Goal: Task Accomplishment & Management: Use online tool/utility

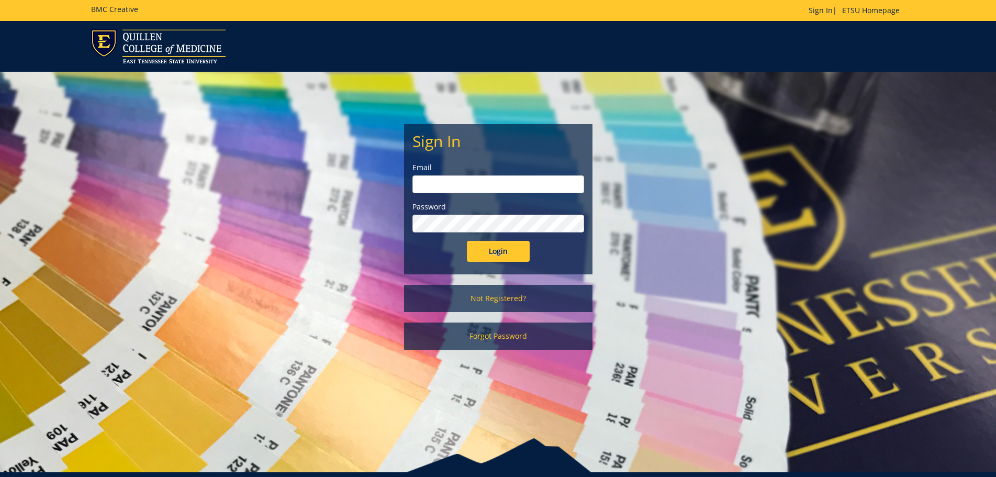
type input "[EMAIL_ADDRESS][DOMAIN_NAME]"
click at [499, 250] on input "Login" at bounding box center [498, 251] width 63 height 21
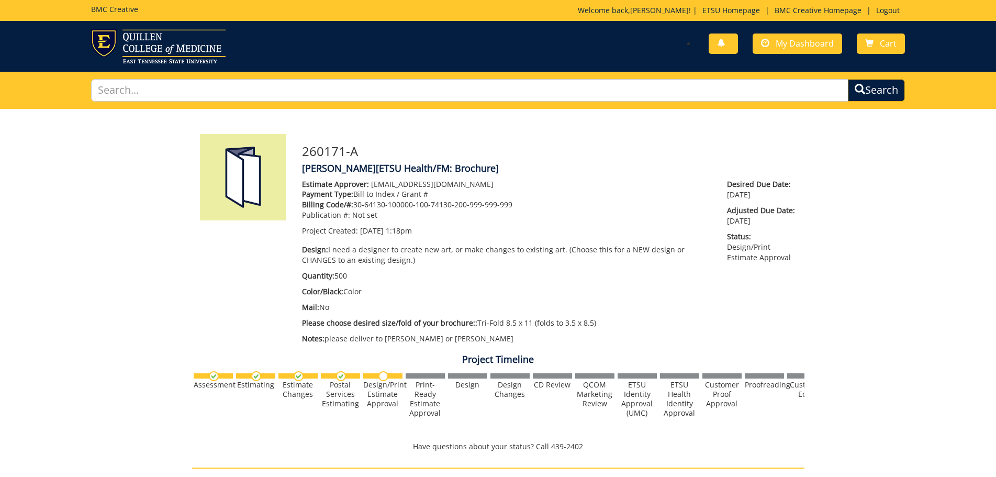
scroll to position [322, 0]
click at [419, 404] on div "Print-Ready Estimate Approval" at bounding box center [424, 399] width 39 height 38
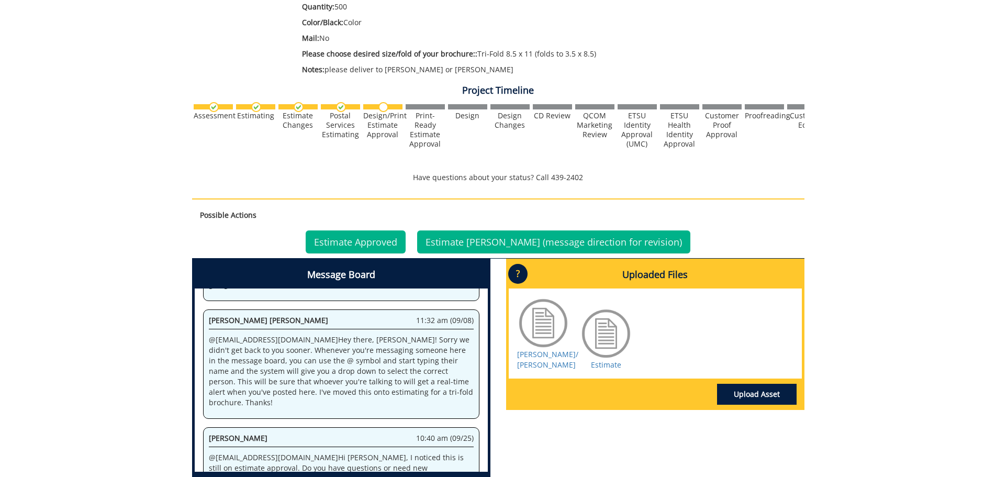
scroll to position [279, 0]
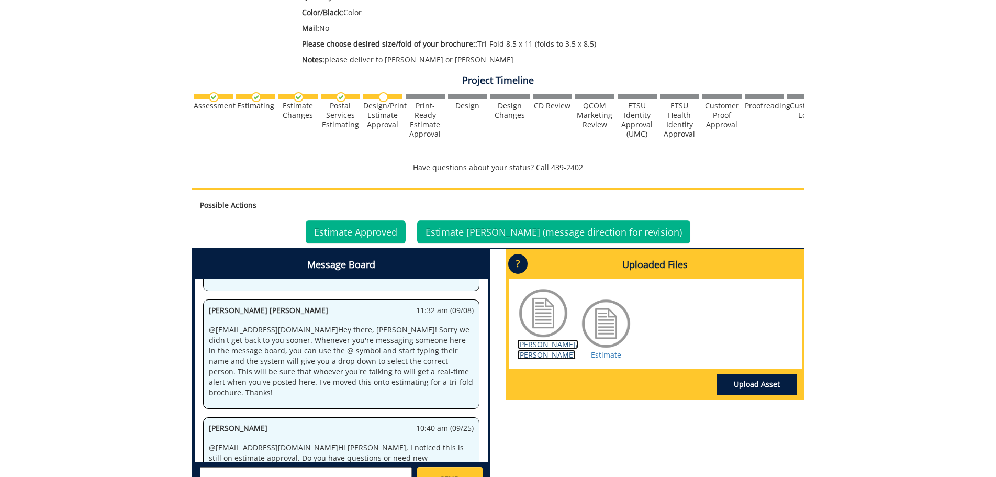
click at [534, 347] on link "TINA D. MANN/ ANNA MAMO" at bounding box center [547, 349] width 61 height 20
click at [600, 353] on link "Estimate" at bounding box center [606, 354] width 30 height 10
click at [380, 226] on link "Estimate Approved" at bounding box center [356, 231] width 100 height 23
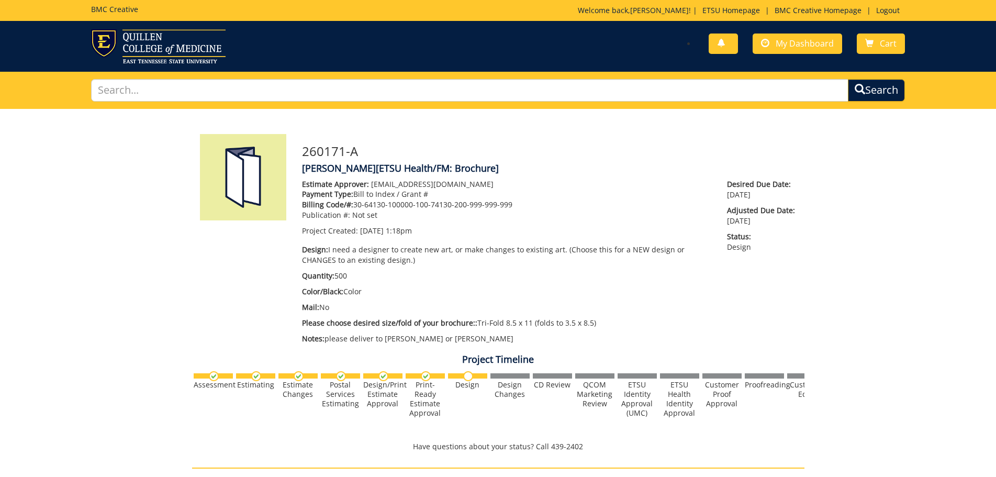
scroll to position [322, 0]
